Goal: Understand process/instructions: Learn how to perform a task or action

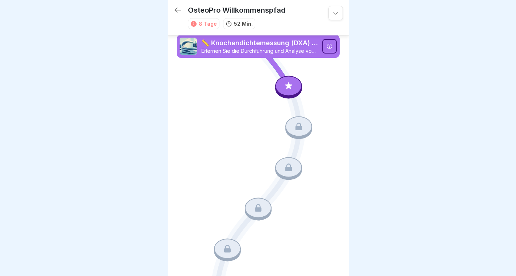
click at [305, 45] on p "📏 Knochendichtemessung (DXA) Hologic" at bounding box center [259, 42] width 117 height 9
click at [287, 83] on icon at bounding box center [288, 85] width 9 height 9
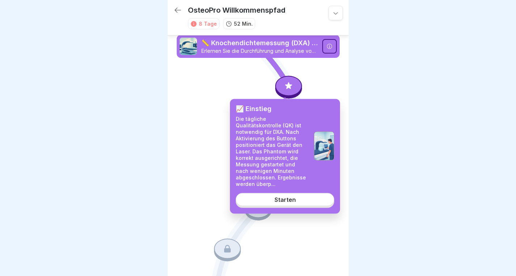
click at [287, 196] on div "Starten" at bounding box center [284, 199] width 21 height 7
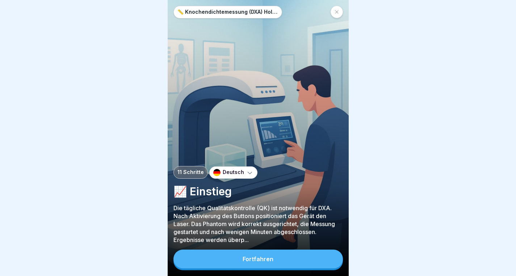
click at [240, 268] on button "Fortfahren" at bounding box center [257, 259] width 169 height 19
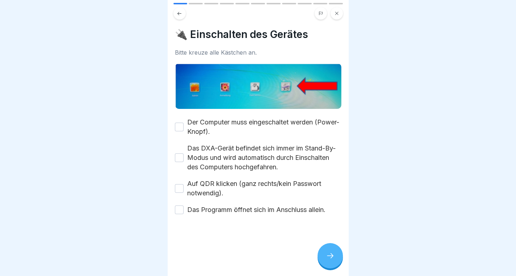
click at [178, 15] on icon at bounding box center [179, 13] width 5 height 5
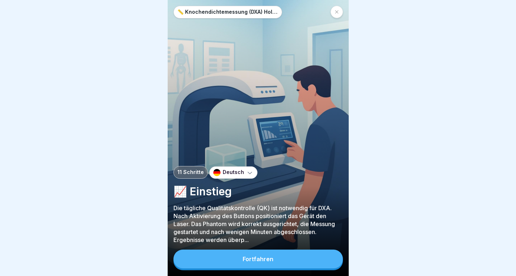
click at [195, 179] on div "11 Schritte" at bounding box center [190, 172] width 34 height 13
click at [258, 233] on p "Die tägliche Qualitätskontrolle (QK) ist notwendig für DXA. Nach Aktivierung de…" at bounding box center [257, 224] width 169 height 40
click at [265, 163] on div "📏 Knochendichtemessung (DXA) Hologic 11 Schritte Deutsch 📈 Einstieg Die täglich…" at bounding box center [258, 138] width 181 height 276
click at [230, 269] on button "Fortfahren" at bounding box center [257, 259] width 169 height 19
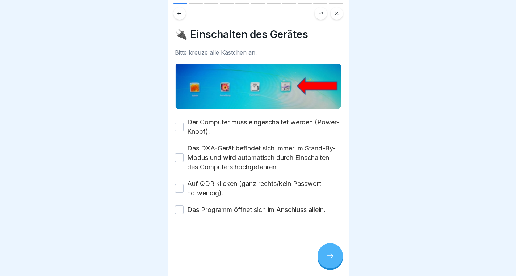
click at [180, 13] on icon at bounding box center [179, 13] width 5 height 5
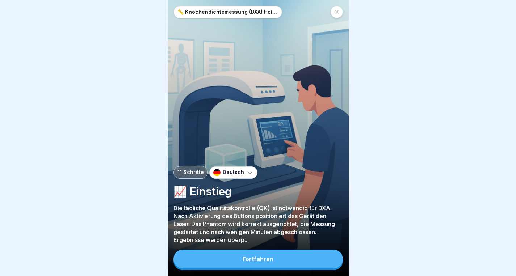
click at [248, 262] on div "Fortfahren" at bounding box center [258, 259] width 31 height 7
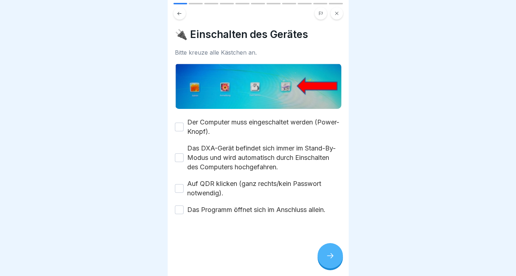
click at [329, 260] on icon at bounding box center [330, 256] width 9 height 9
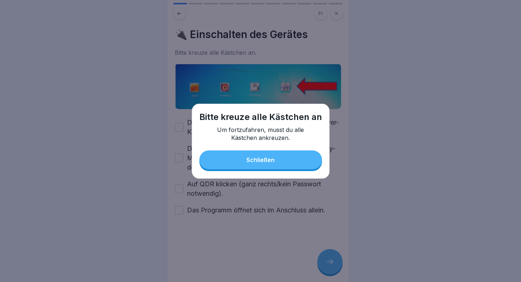
click at [268, 160] on div "Schließen" at bounding box center [261, 159] width 28 height 7
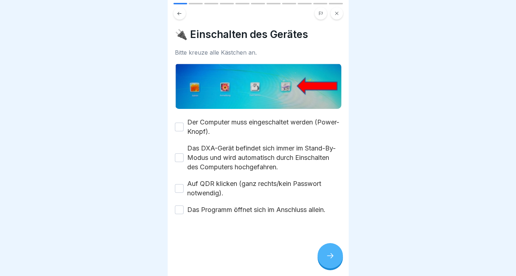
click at [182, 124] on button "Der Computer muss eingeschaltet werden (Power-Knopf)." at bounding box center [179, 127] width 9 height 9
click at [180, 155] on button "Das DXA-Gerät befindet sich immer im Stand-By-Modus und wird automatisch durch …" at bounding box center [179, 157] width 9 height 9
click at [179, 188] on button "Auf QDR klicken (ganz rechts/kein Passwort notwendig)." at bounding box center [179, 188] width 9 height 9
click at [181, 209] on button "Das Programm öffnet sich im Anschluss allein." at bounding box center [179, 210] width 9 height 9
click at [330, 260] on icon at bounding box center [330, 256] width 9 height 9
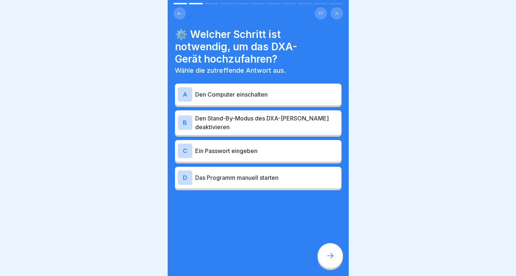
click at [263, 98] on p "Den Computer einschalten" at bounding box center [266, 94] width 143 height 9
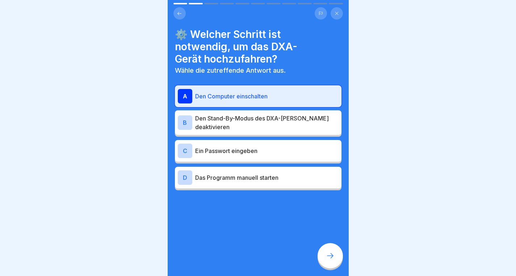
click at [330, 260] on icon at bounding box center [330, 256] width 9 height 9
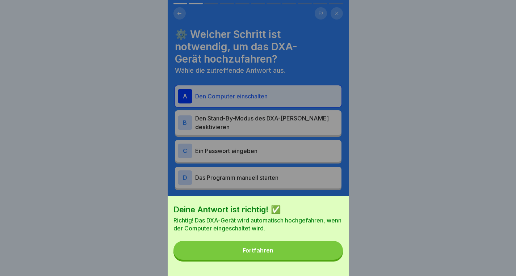
click at [260, 254] on div "Fortfahren" at bounding box center [258, 250] width 31 height 7
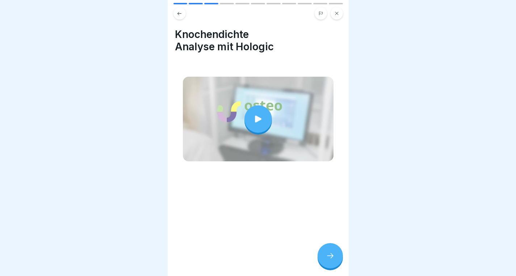
click at [254, 122] on div at bounding box center [258, 119] width 28 height 28
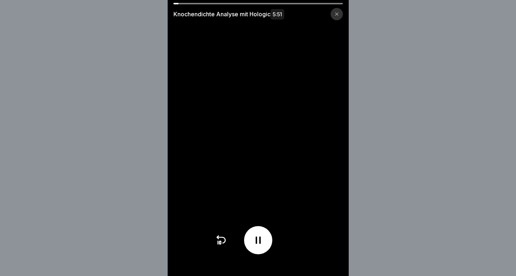
click at [258, 243] on icon at bounding box center [258, 241] width 12 height 12
click at [342, 13] on div at bounding box center [337, 14] width 12 height 12
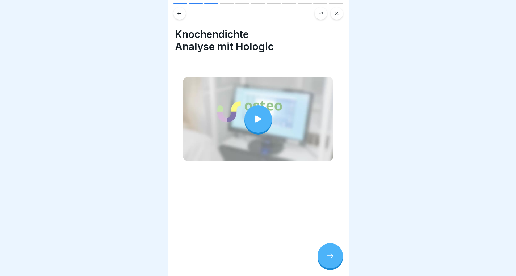
click at [331, 260] on icon at bounding box center [330, 256] width 9 height 9
